Goal: Go to known website: Go to known website

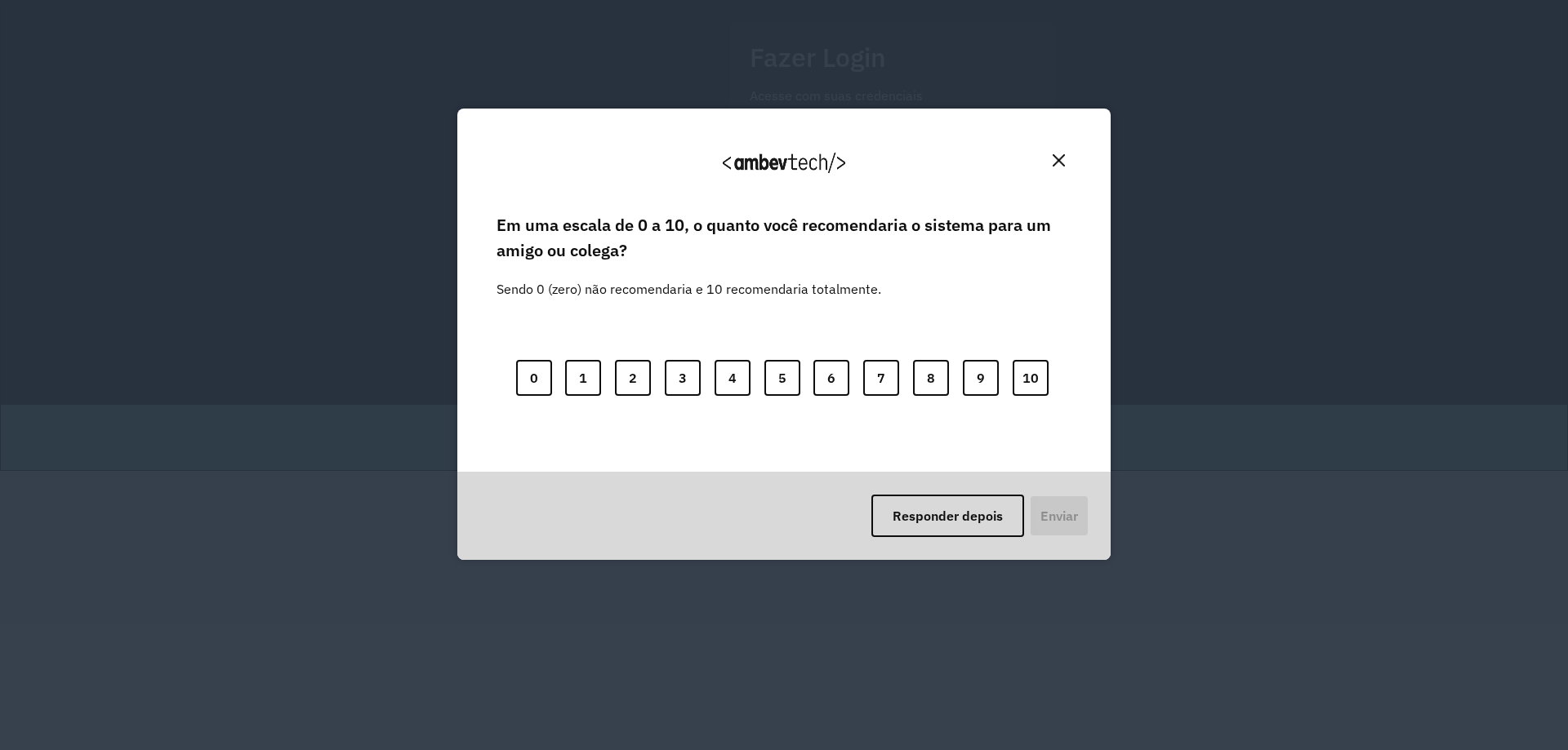
click at [1065, 145] on div "Agradecemos seu feedback!" at bounding box center [784, 169] width 614 height 83
click at [1061, 149] on button "Close" at bounding box center [1058, 160] width 25 height 25
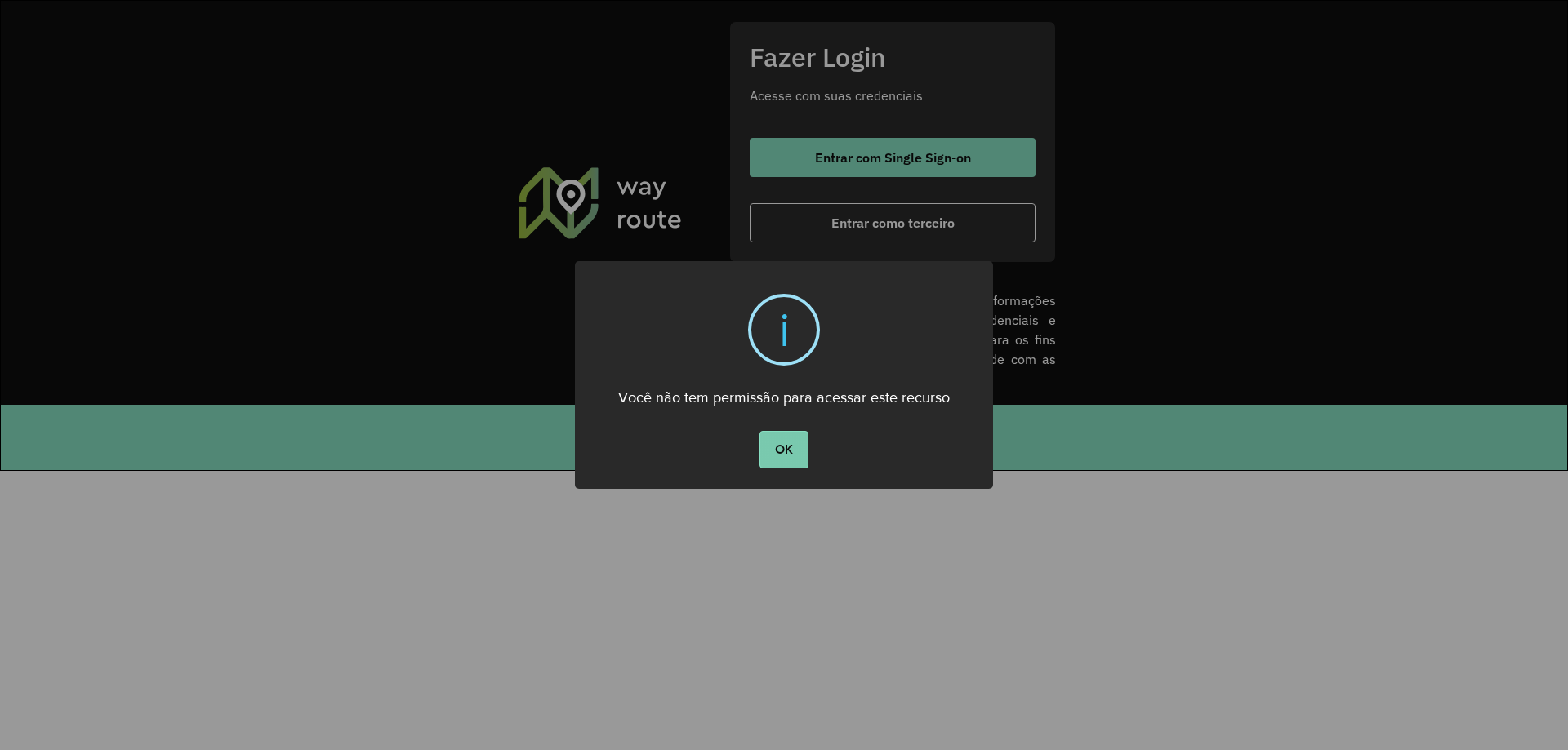
click at [790, 450] on button "OK" at bounding box center [783, 449] width 48 height 37
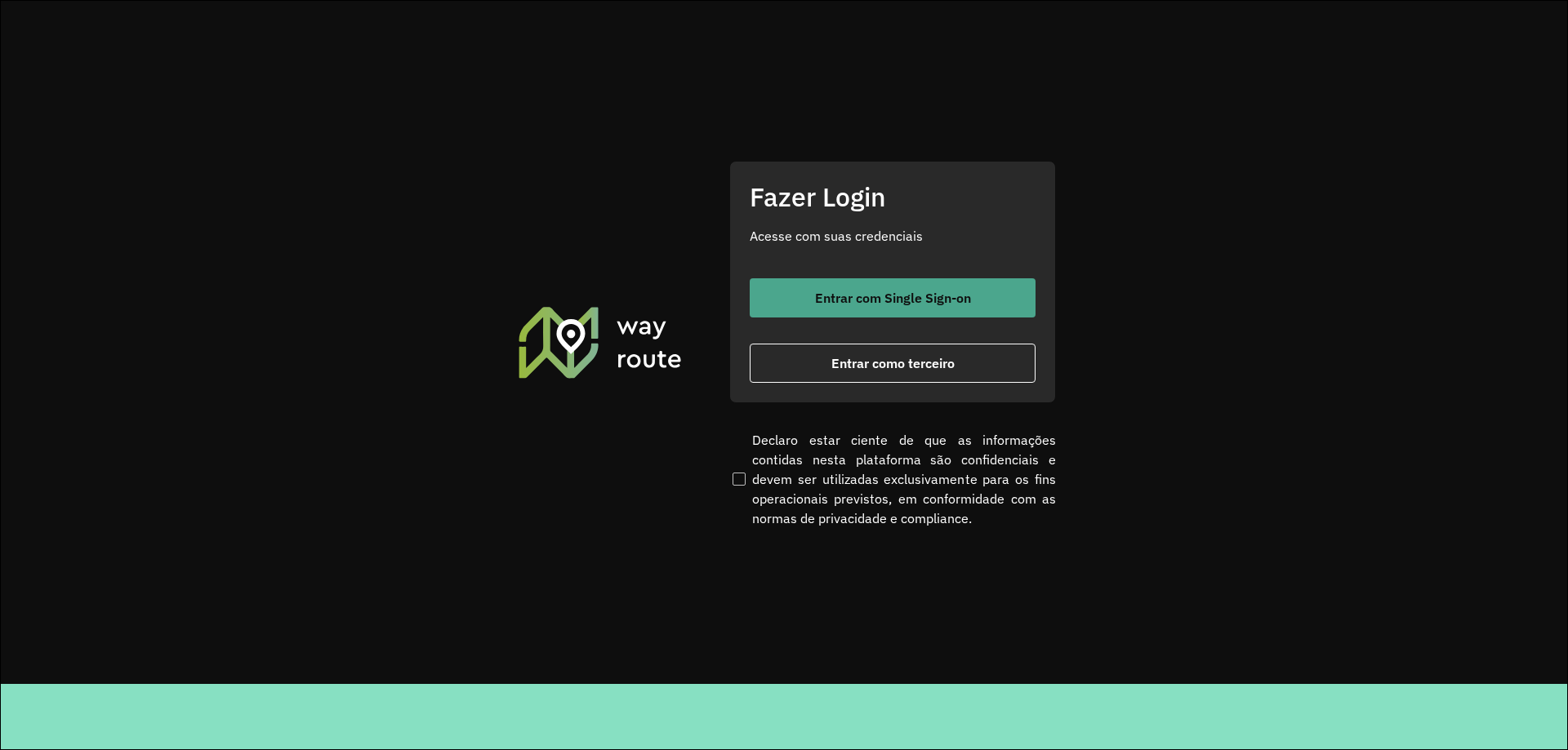
click at [857, 286] on button "Entrar com Single Sign-on" at bounding box center [892, 298] width 286 height 39
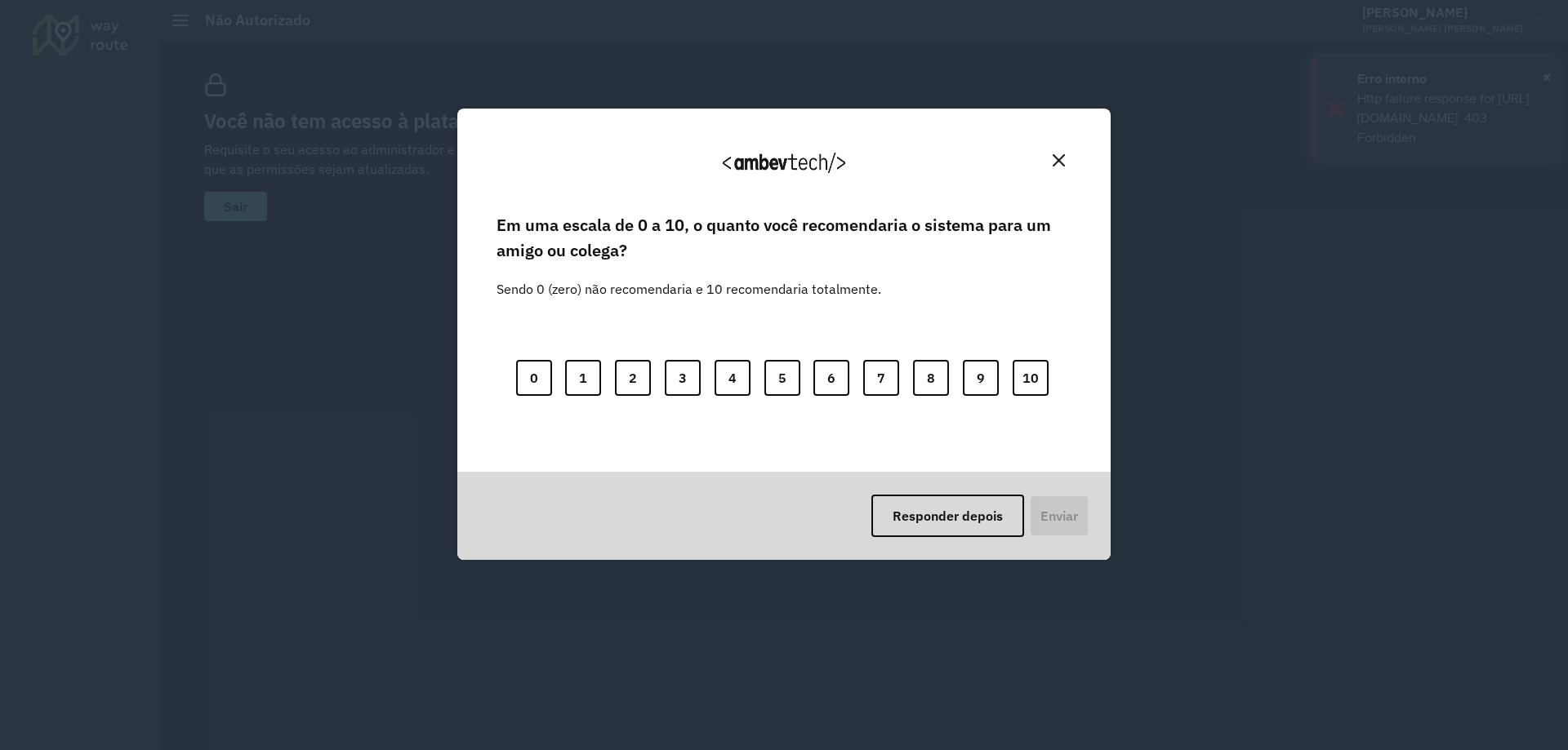
click at [1547, 78] on div "Agradecemos seu feedback! Em uma escala de 0 a 10, o quanto você recomendaria o…" at bounding box center [784, 375] width 1568 height 750
click at [1062, 149] on button "Close" at bounding box center [1058, 160] width 25 height 25
